Goal: Feedback & Contribution: Submit feedback/report problem

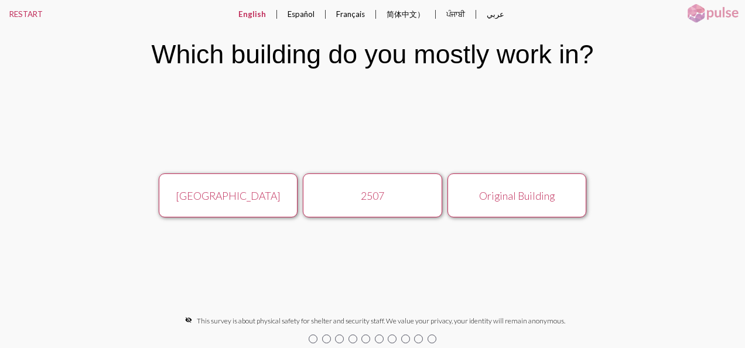
click at [246, 197] on div "[GEOGRAPHIC_DATA]" at bounding box center [228, 195] width 124 height 13
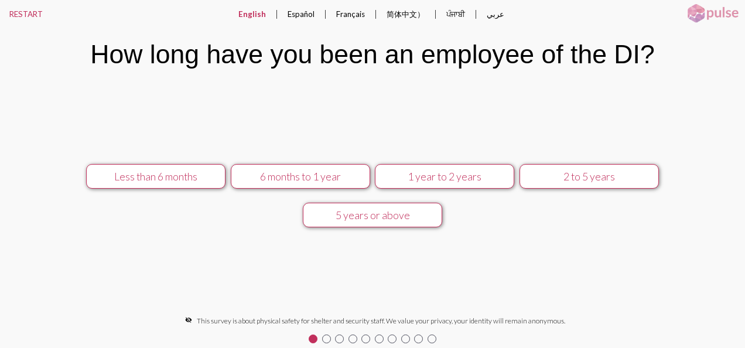
click at [572, 176] on div "2 to 5 years" at bounding box center [589, 176] width 124 height 13
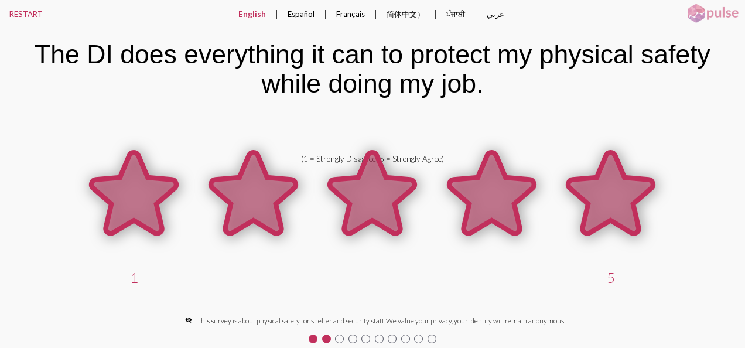
click at [601, 207] on icon at bounding box center [610, 192] width 85 height 81
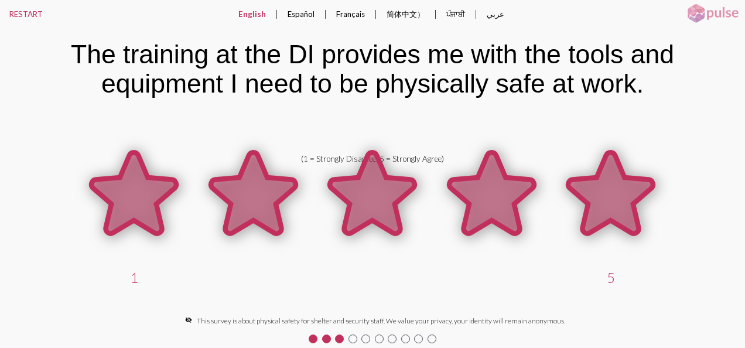
click at [613, 205] on icon at bounding box center [610, 192] width 85 height 81
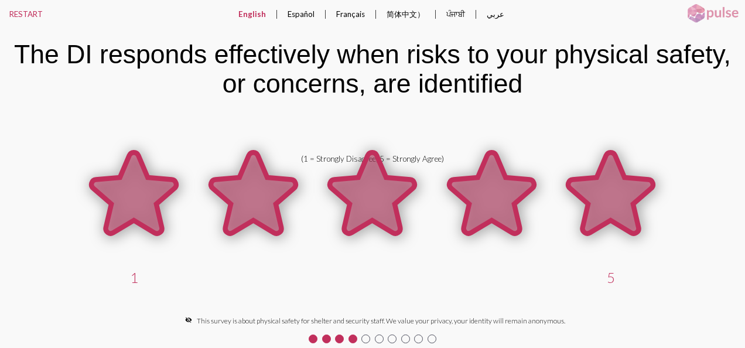
click at [618, 202] on icon at bounding box center [610, 192] width 85 height 81
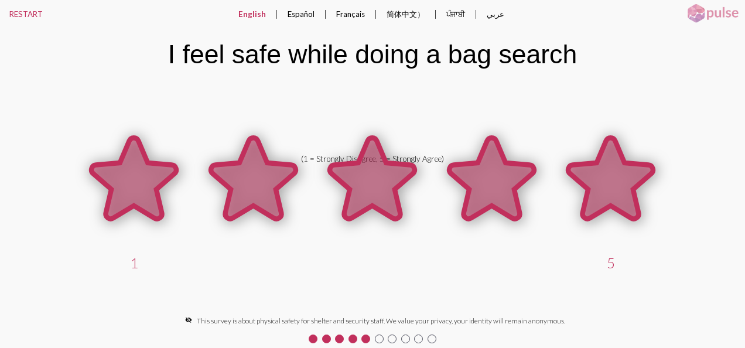
click at [619, 199] on icon at bounding box center [610, 178] width 85 height 81
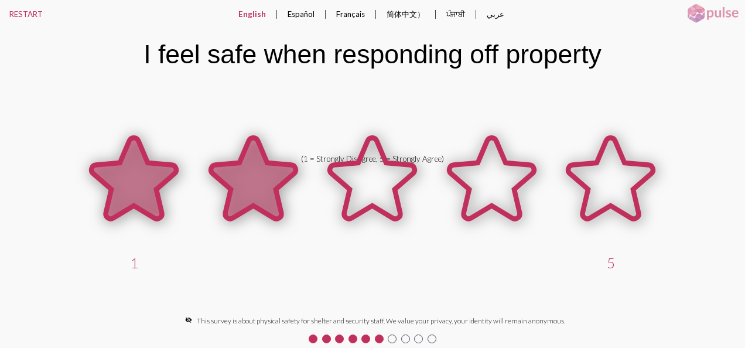
click at [252, 185] on icon at bounding box center [253, 178] width 85 height 81
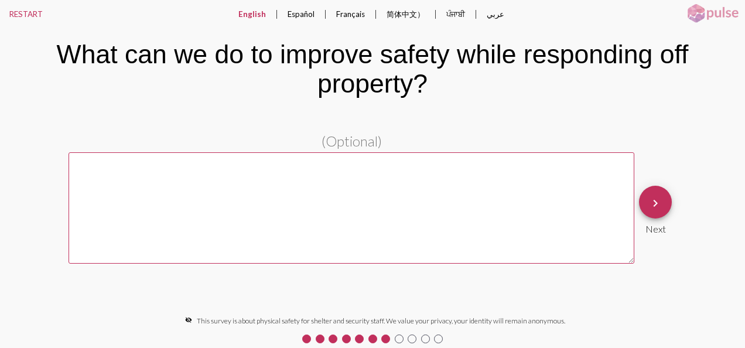
click at [203, 171] on textarea at bounding box center [352, 207] width 566 height 111
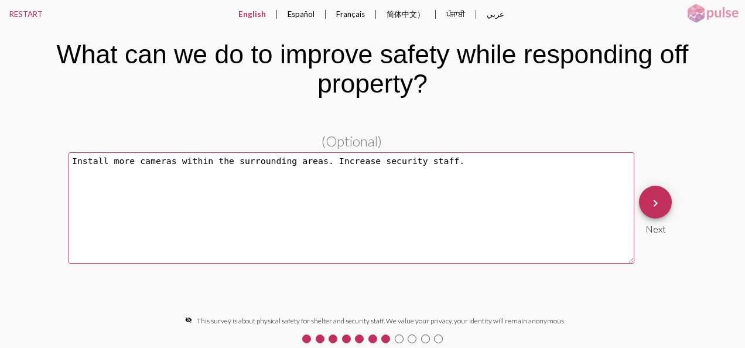
type textarea "Install more cameras within the surrounding areas. Increase security staff."
click at [655, 197] on mat-icon "keyboard_arrow_right" at bounding box center [656, 203] width 14 height 14
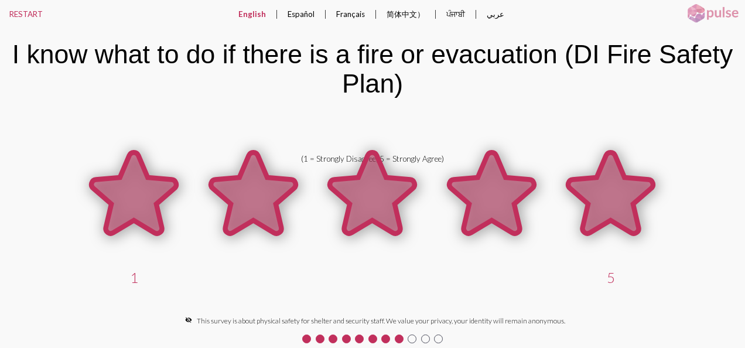
click at [619, 194] on icon at bounding box center [610, 192] width 85 height 81
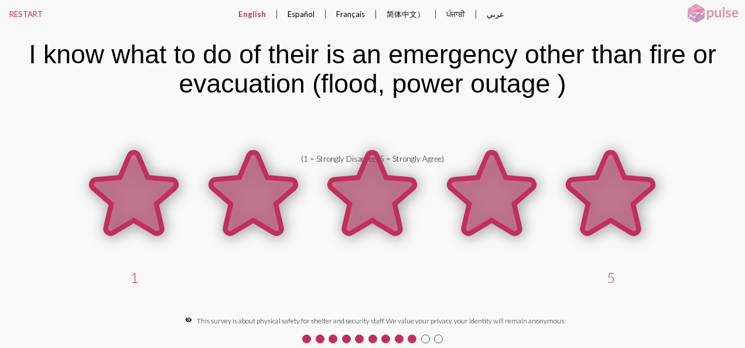
click at [619, 197] on icon at bounding box center [610, 192] width 85 height 81
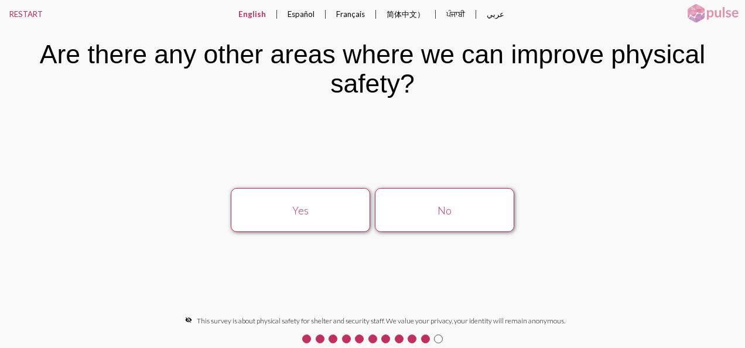
click at [294, 214] on div "Yes" at bounding box center [300, 210] width 124 height 13
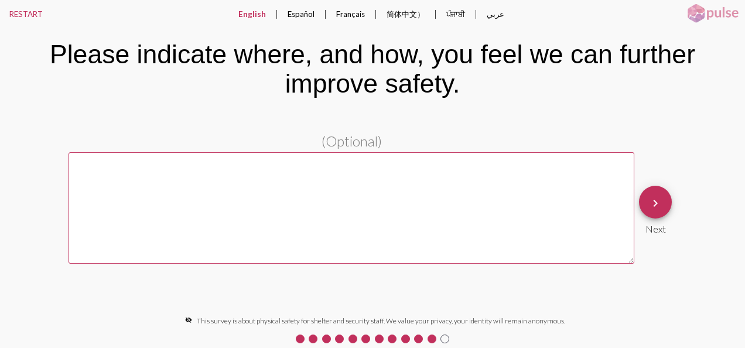
click at [101, 173] on textarea at bounding box center [352, 207] width 566 height 111
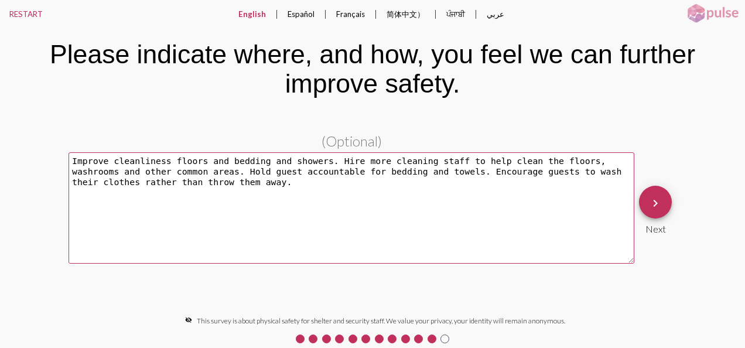
type textarea "Improve cleanliness floors and bedding and showers. Hire more cleaning staff to…"
click at [656, 199] on mat-icon "keyboard_arrow_right" at bounding box center [656, 203] width 14 height 14
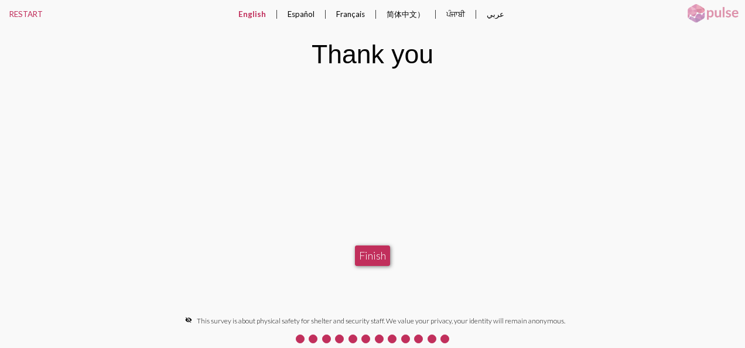
click at [377, 252] on button "Finish" at bounding box center [372, 255] width 35 height 21
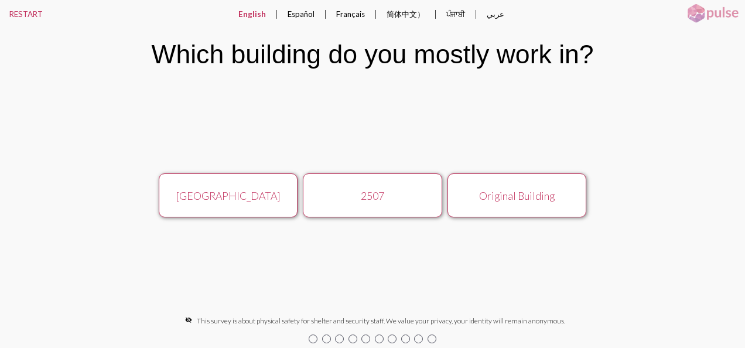
click at [229, 191] on div "[GEOGRAPHIC_DATA]" at bounding box center [228, 195] width 124 height 13
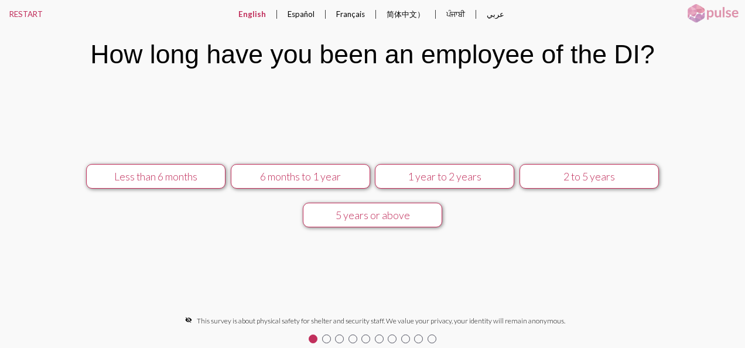
click at [575, 175] on div "2 to 5 years" at bounding box center [589, 176] width 124 height 13
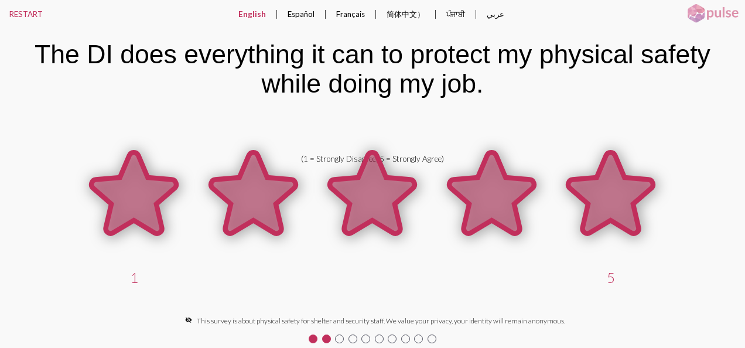
click at [601, 191] on icon at bounding box center [610, 192] width 85 height 81
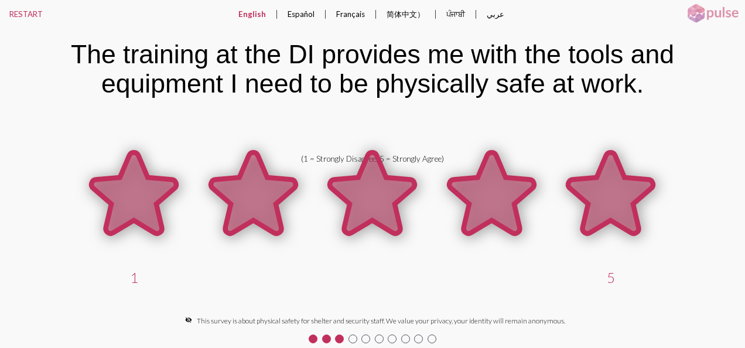
click at [601, 190] on icon at bounding box center [610, 192] width 85 height 81
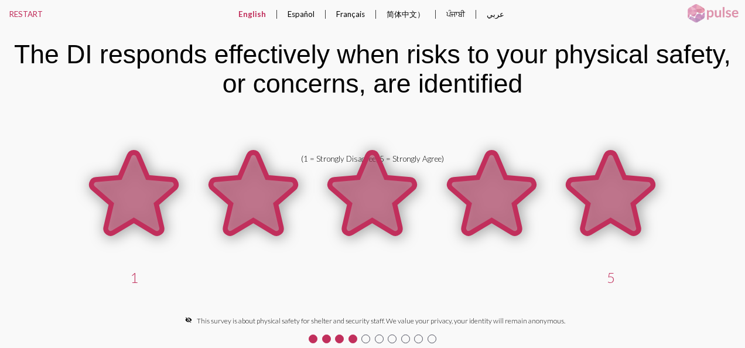
click at [600, 189] on icon at bounding box center [610, 192] width 85 height 81
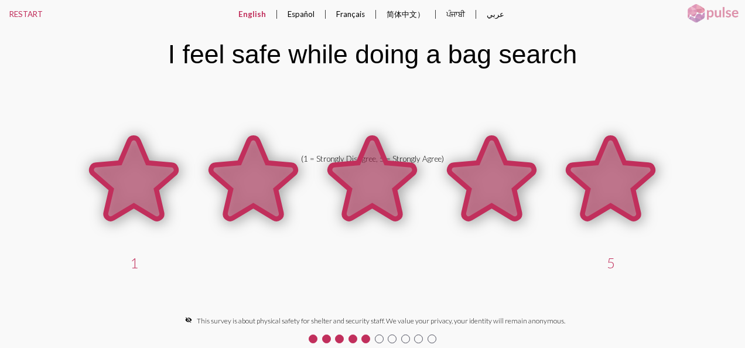
click at [601, 189] on icon at bounding box center [610, 178] width 85 height 81
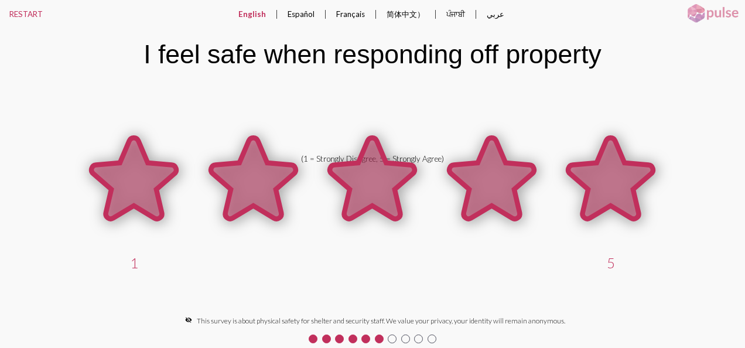
click at [601, 189] on icon at bounding box center [610, 178] width 85 height 81
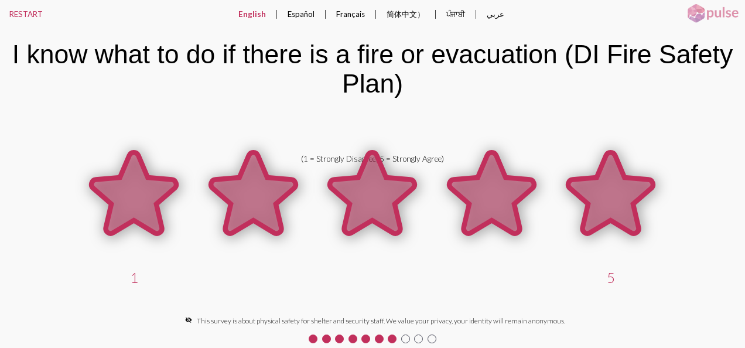
click at [601, 186] on icon at bounding box center [610, 192] width 85 height 81
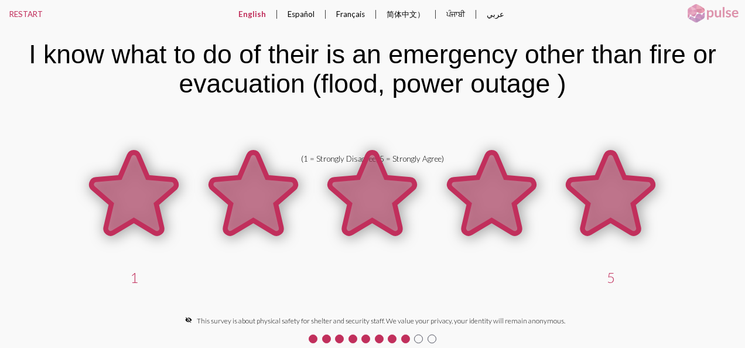
click at [602, 185] on icon at bounding box center [610, 192] width 85 height 81
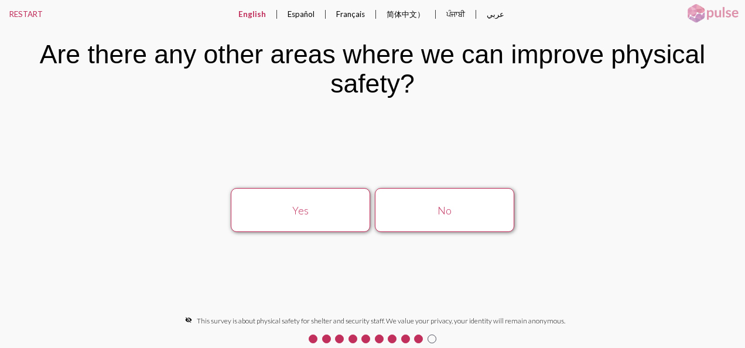
drag, startPoint x: 443, startPoint y: 207, endPoint x: 449, endPoint y: 205, distance: 6.9
click at [448, 206] on div "No" at bounding box center [445, 210] width 124 height 13
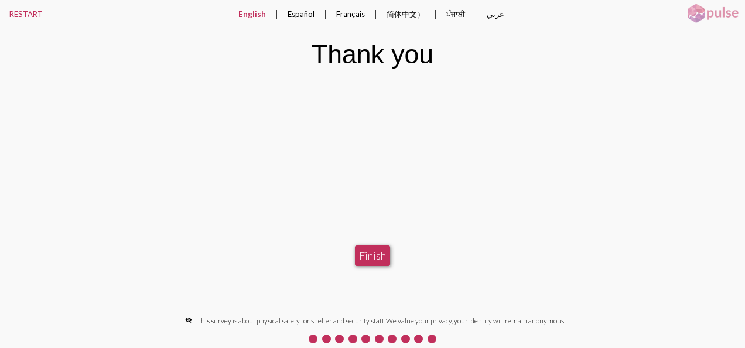
click at [367, 250] on button "Finish" at bounding box center [372, 255] width 35 height 21
